Goal: Register for event/course

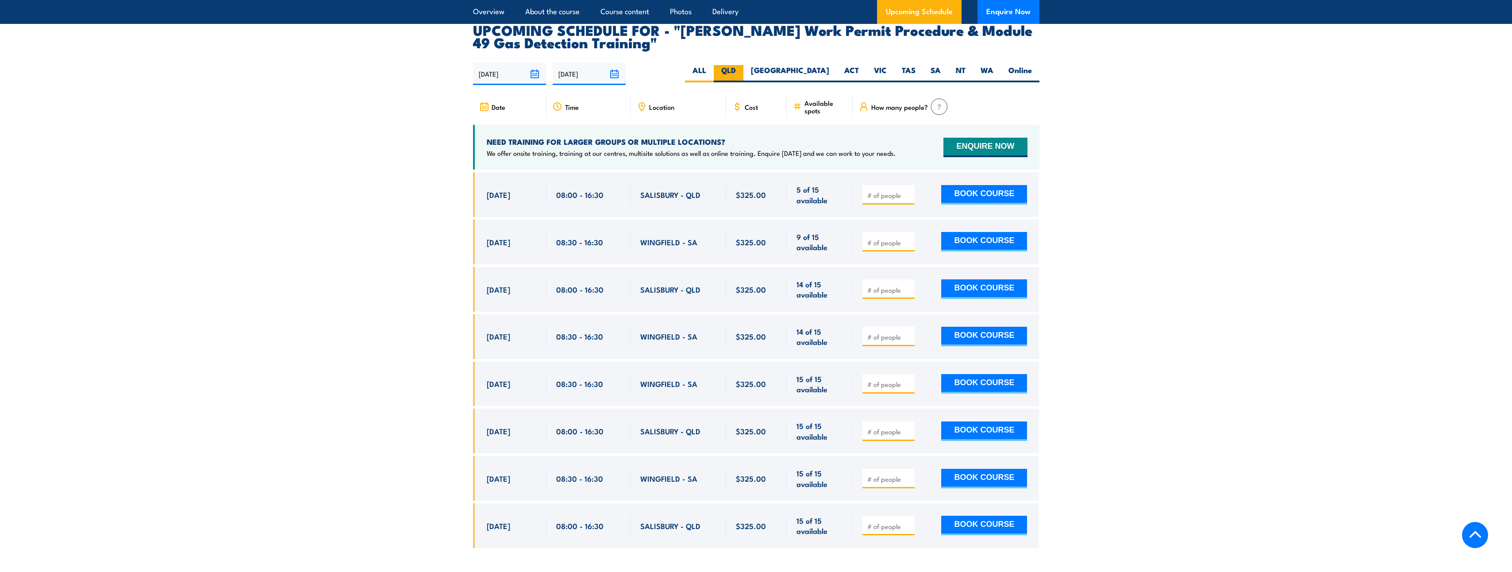
click at [743, 65] on label "QLD" at bounding box center [729, 73] width 30 height 17
click at [741, 65] on input "QLD" at bounding box center [739, 68] width 6 height 6
radio input "true"
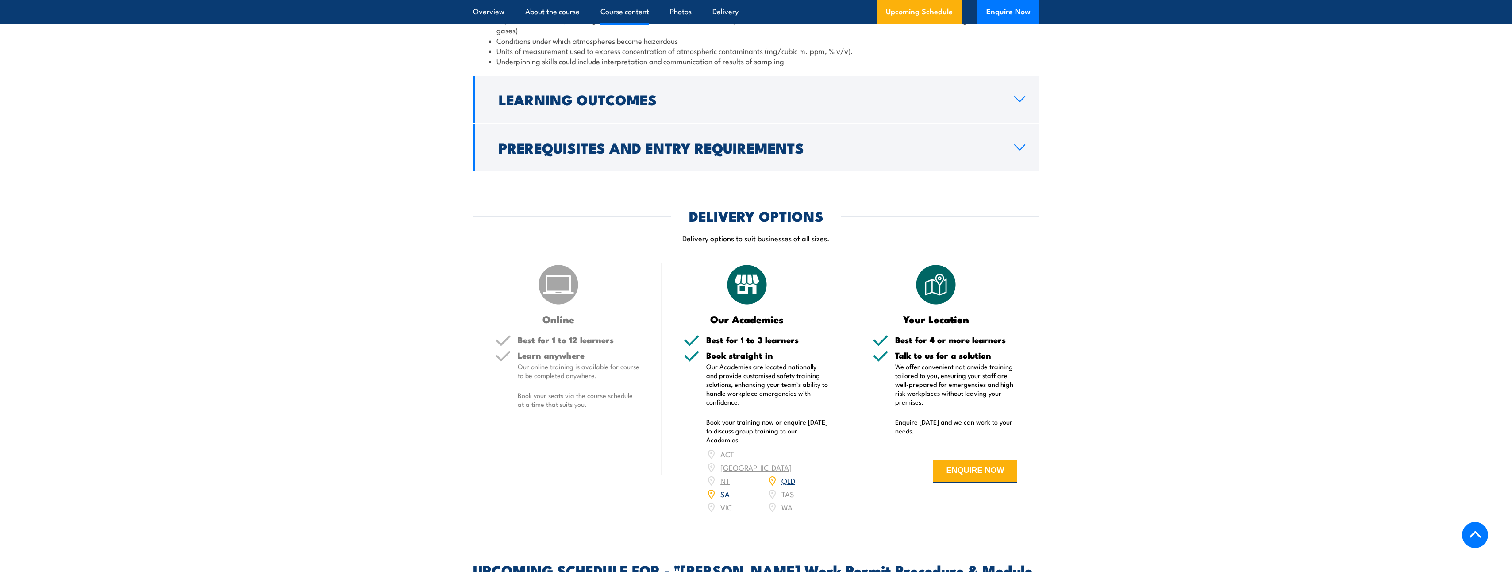
scroll to position [890, 0]
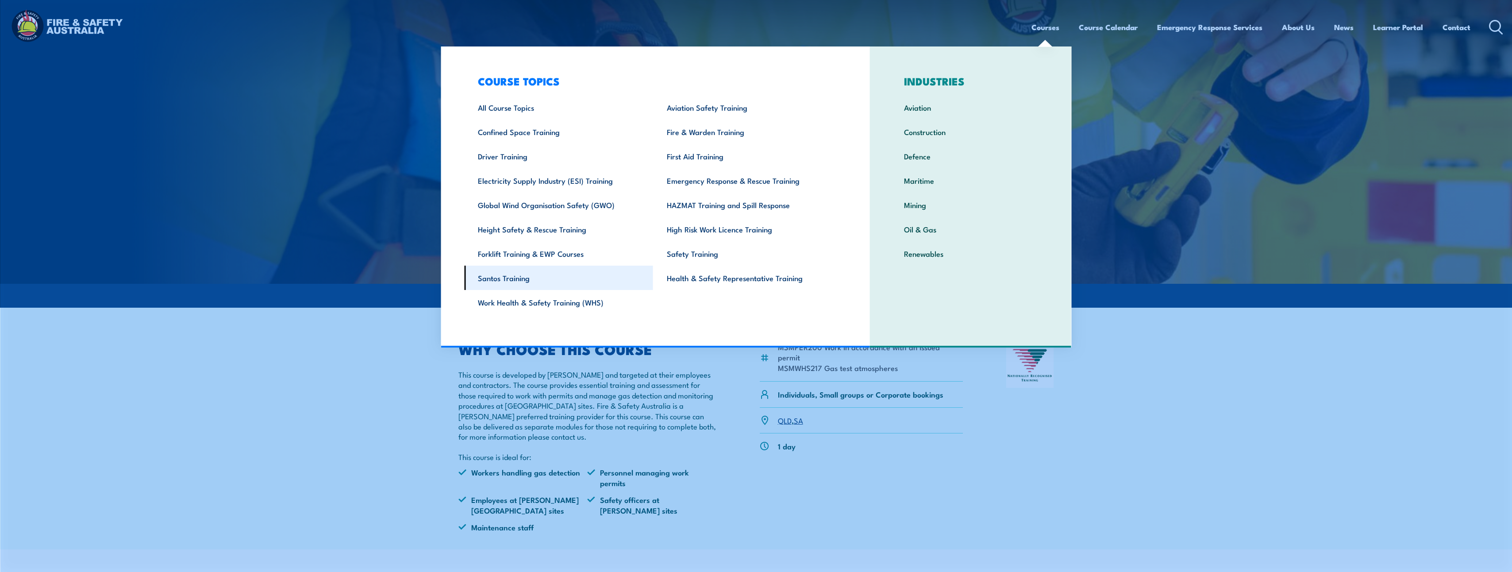
click at [510, 278] on link "Santos Training" at bounding box center [558, 277] width 189 height 24
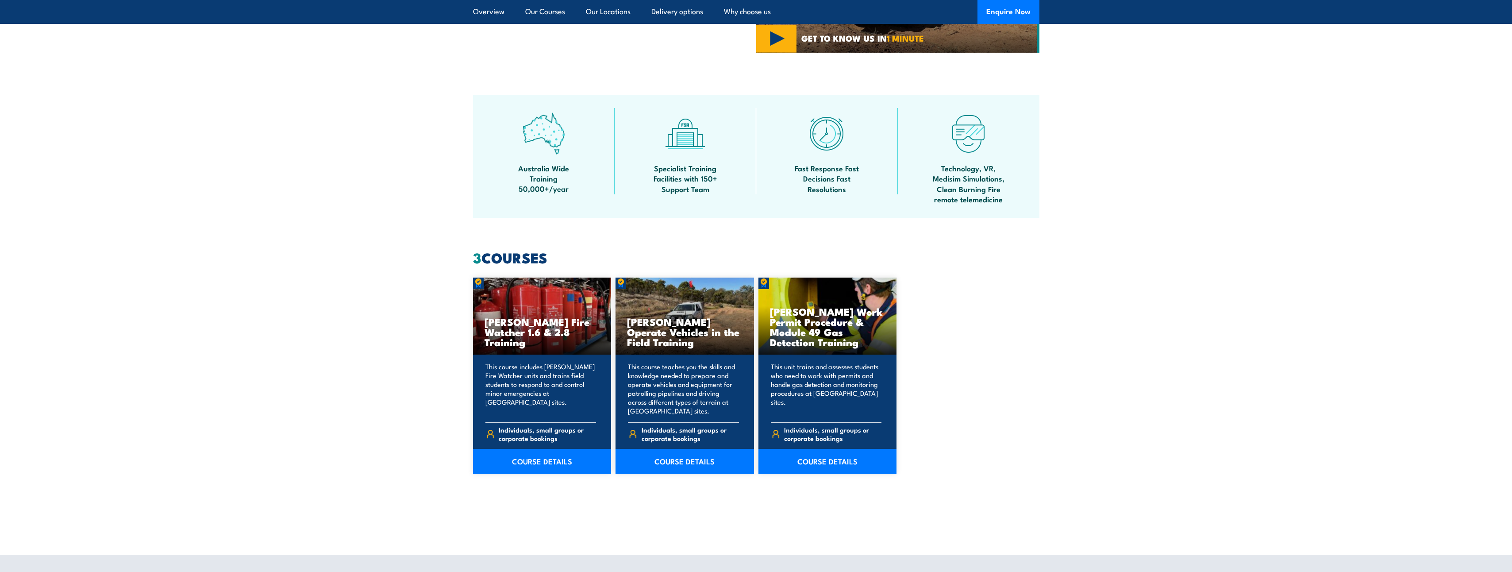
scroll to position [487, 0]
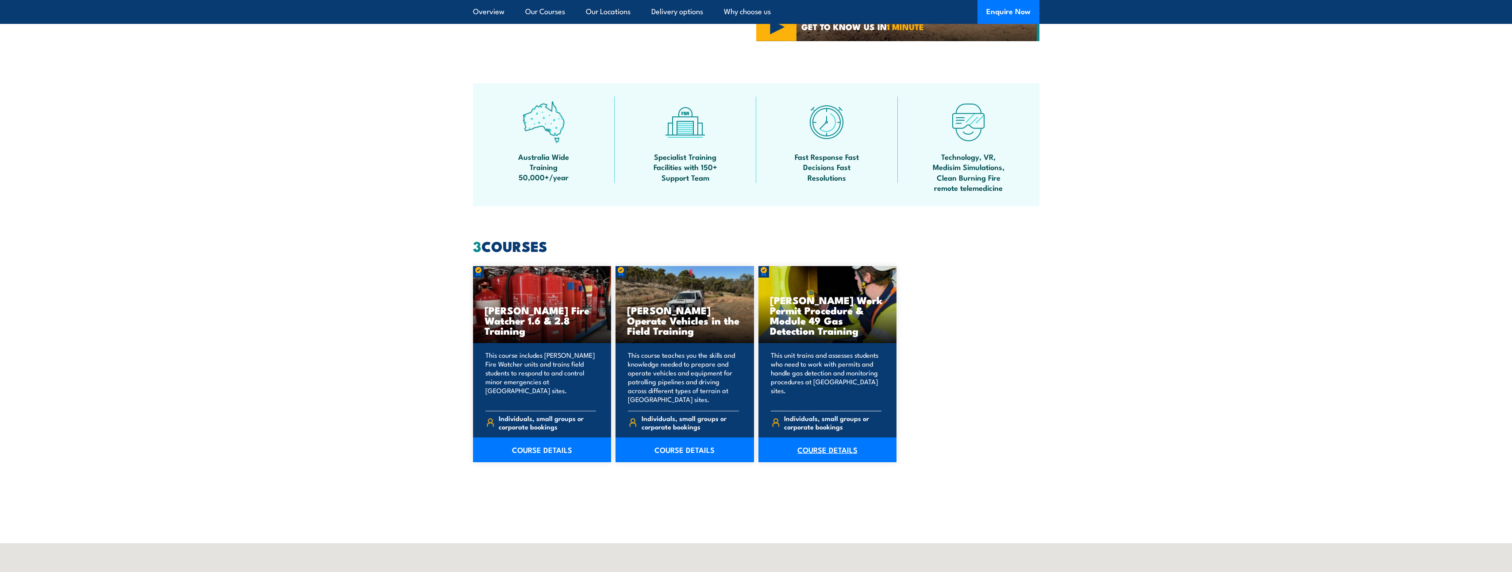
click at [829, 447] on link "COURSE DETAILS" at bounding box center [827, 449] width 138 height 25
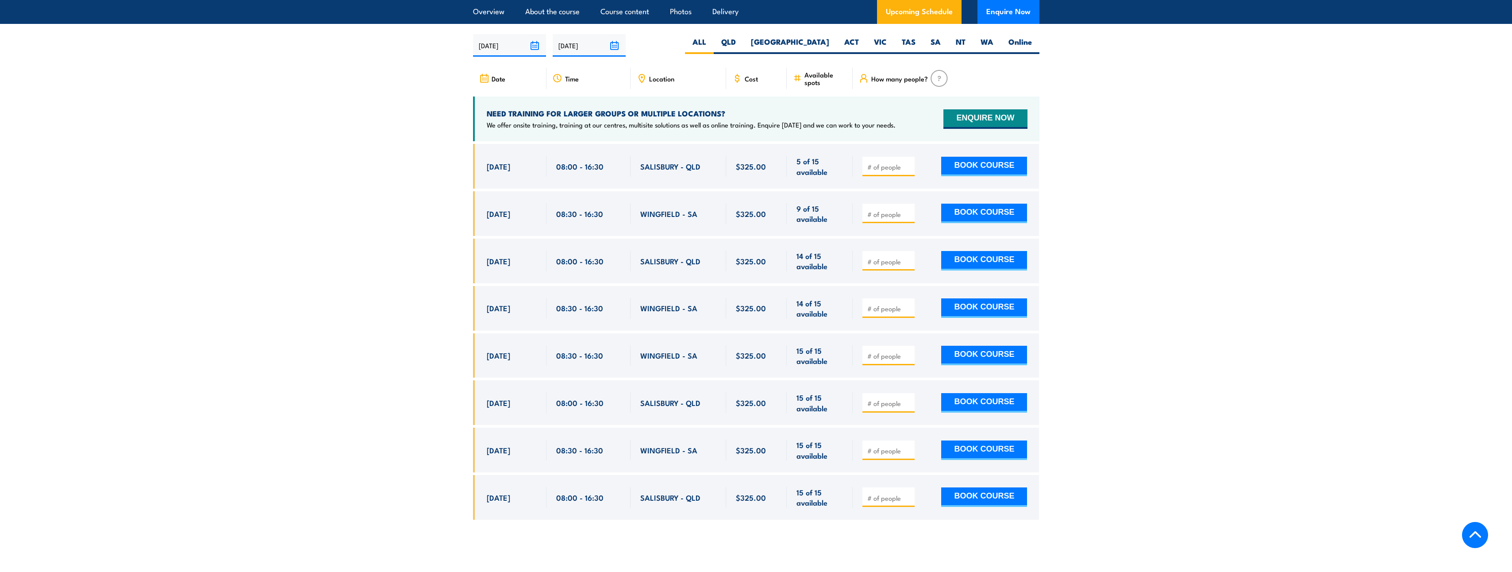
scroll to position [1460, 0]
